Goal: Obtain resource: Obtain resource

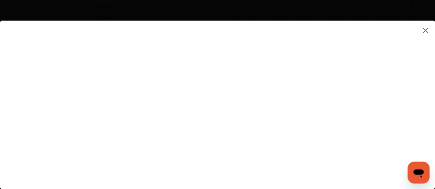
scroll to position [338, 0]
click at [283, 98] on flutter-view at bounding box center [217, 98] width 435 height 155
type input "**********"
click at [387, 105] on flutter-view at bounding box center [217, 98] width 435 height 155
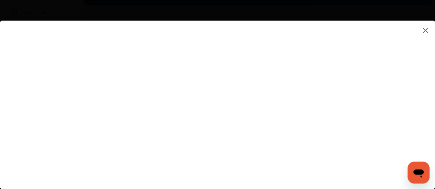
scroll to position [119, 0]
click at [423, 31] on img at bounding box center [425, 30] width 8 height 9
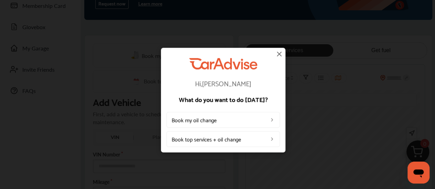
click at [281, 54] on img at bounding box center [279, 54] width 8 height 8
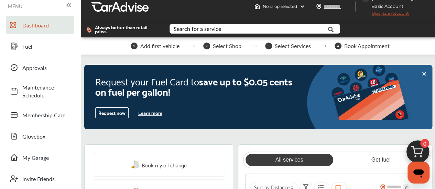
scroll to position [0, 0]
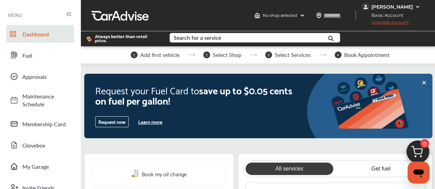
click at [45, 33] on span "Dashboard" at bounding box center [46, 34] width 48 height 8
